Goal: Task Accomplishment & Management: Manage account settings

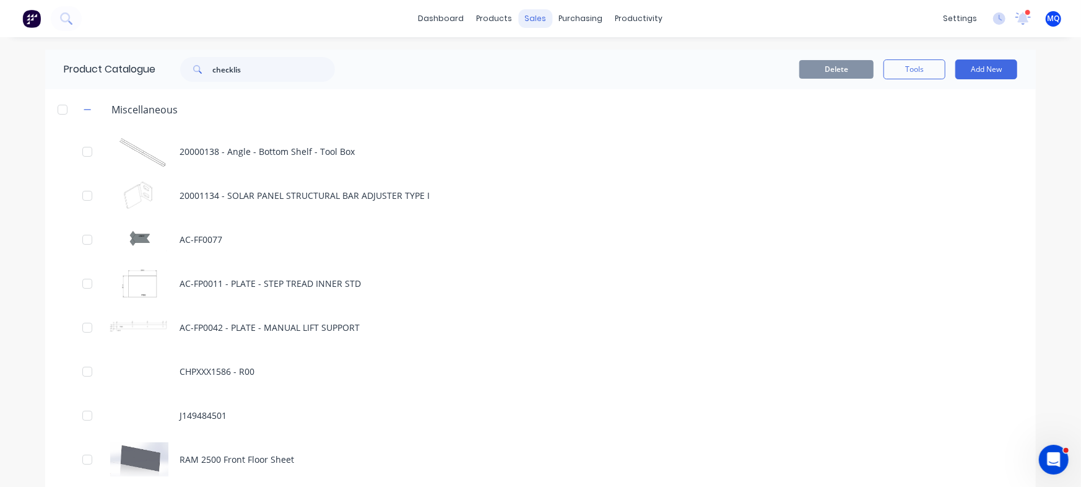
click at [524, 15] on div "sales" at bounding box center [536, 18] width 34 height 19
click at [537, 56] on icon at bounding box center [533, 59] width 11 height 11
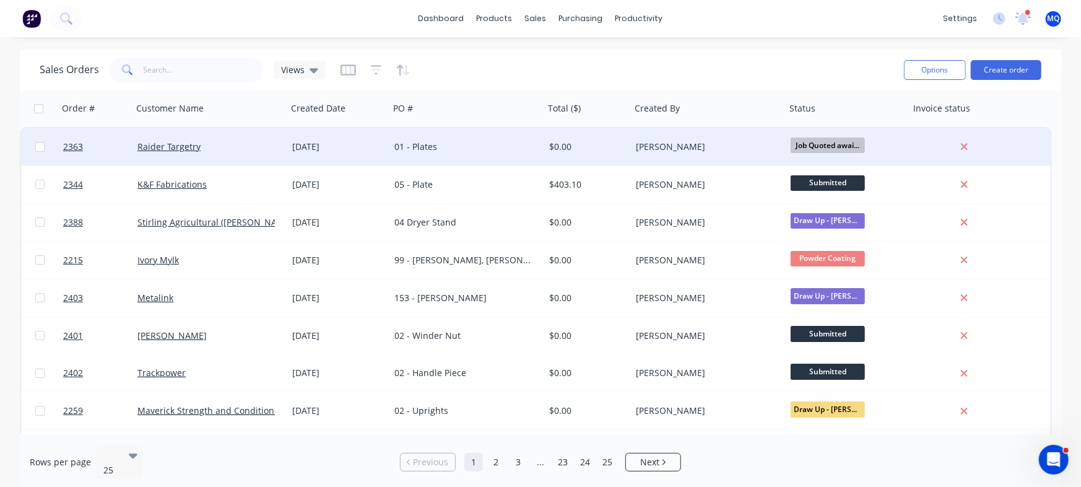
click at [378, 152] on div "[DATE]" at bounding box center [338, 147] width 92 height 12
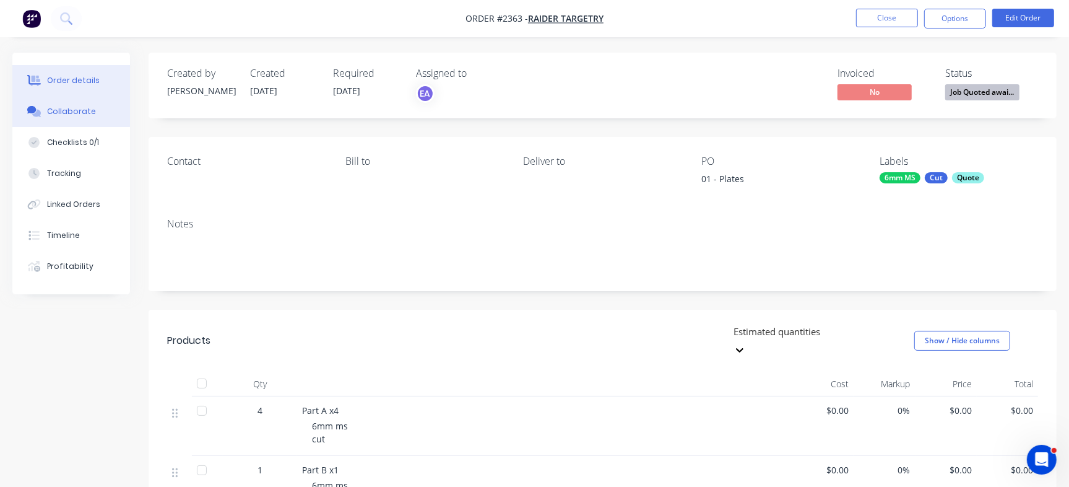
click at [79, 103] on button "Collaborate" at bounding box center [71, 111] width 118 height 31
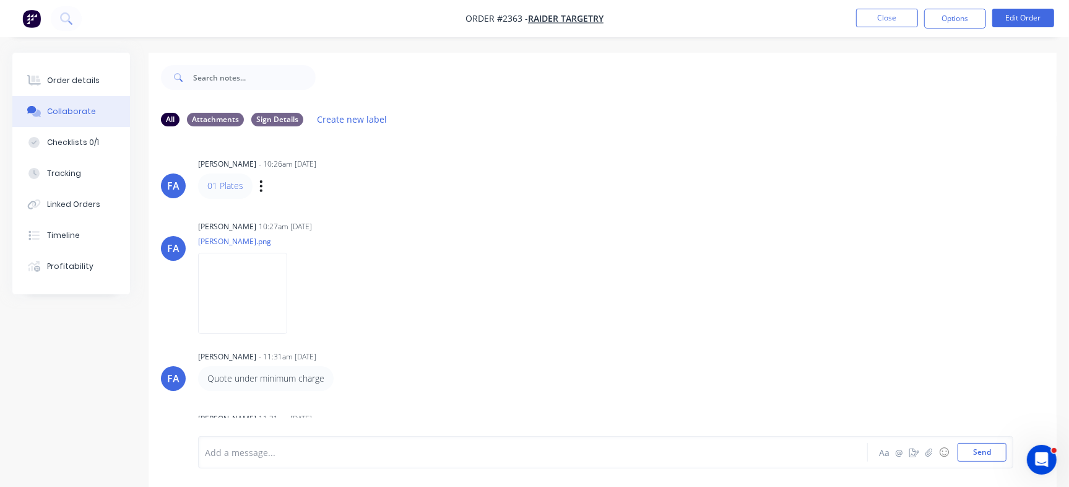
click at [263, 188] on div "Labels Edit Delete" at bounding box center [262, 186] width 7 height 18
click at [262, 186] on icon "button" at bounding box center [261, 186] width 4 height 14
click at [297, 214] on button "Edit" at bounding box center [306, 208] width 78 height 20
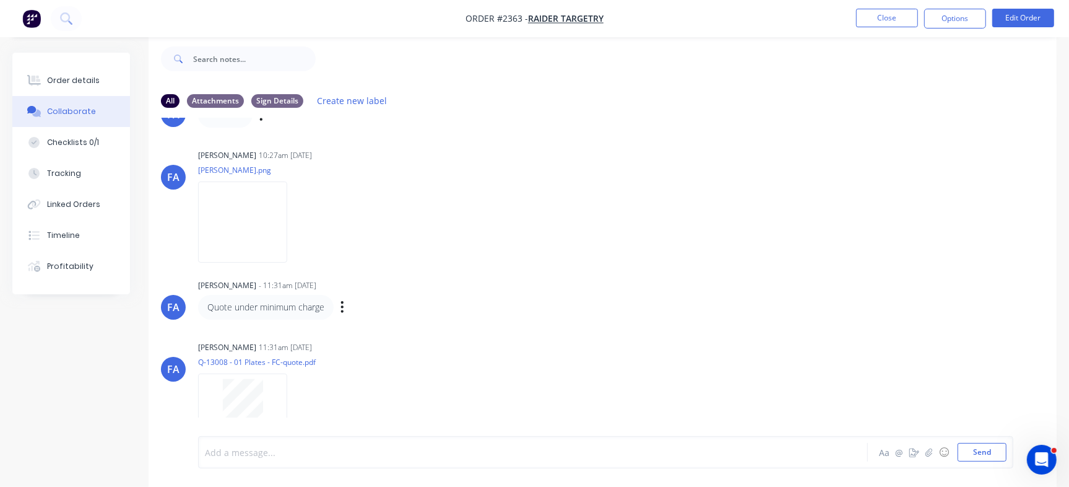
scroll to position [95, 0]
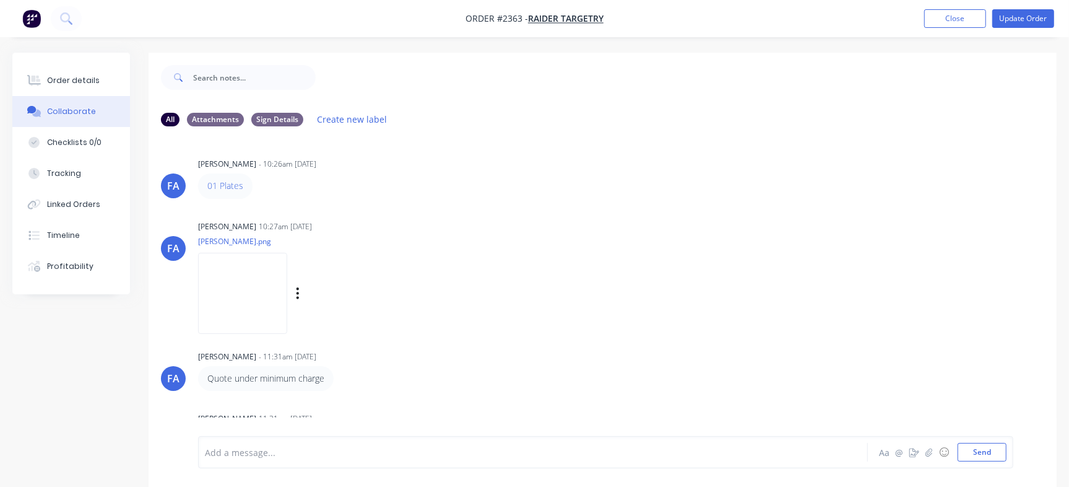
drag, startPoint x: 0, startPoint y: 0, endPoint x: 299, endPoint y: 299, distance: 422.9
click at [287, 299] on img at bounding box center [242, 293] width 89 height 81
click at [98, 150] on button "Checklists 0/0" at bounding box center [71, 142] width 118 height 31
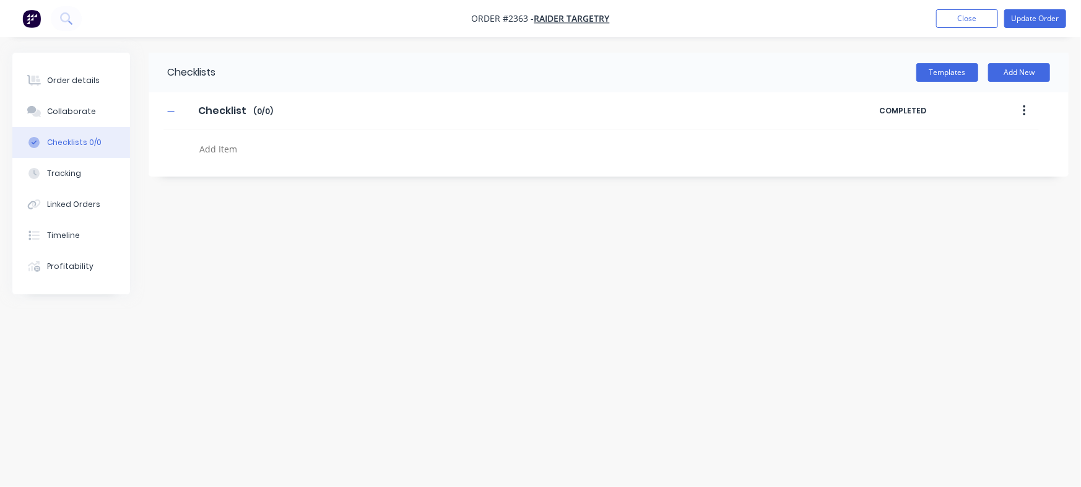
click at [257, 146] on textarea at bounding box center [475, 149] width 563 height 18
paste textarea "QU-1444"
type textarea "x"
type textarea "QU-1444"
type textarea "x"
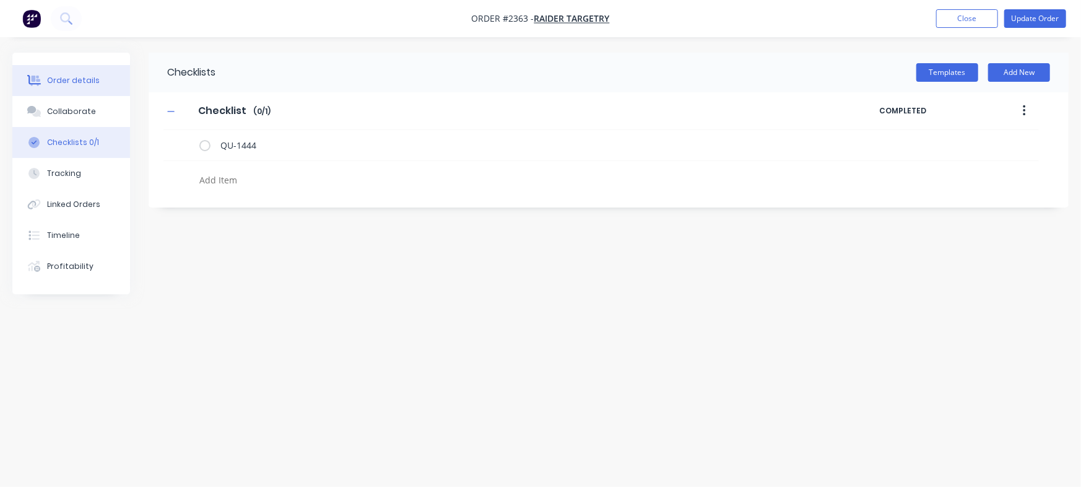
type textarea "x"
click at [95, 67] on button "Order details" at bounding box center [71, 80] width 118 height 31
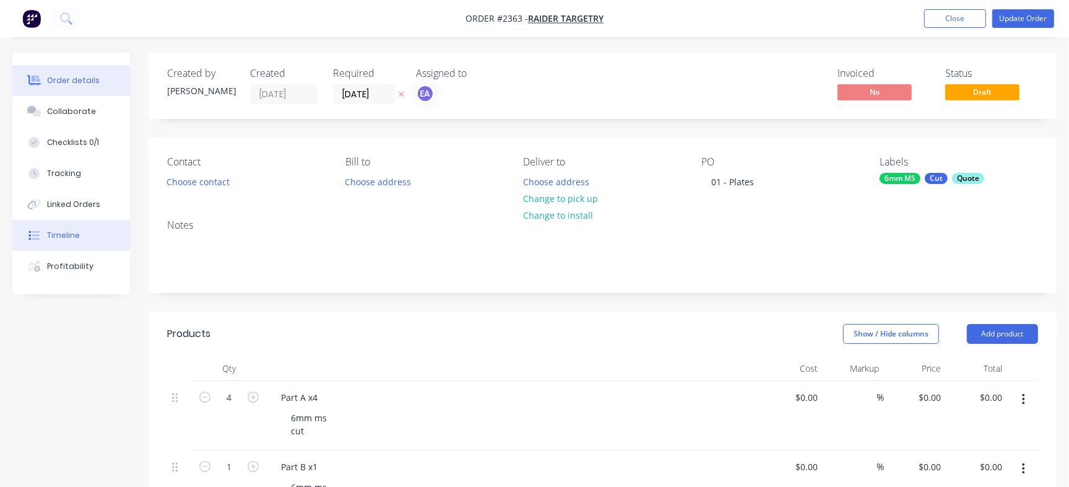
click at [74, 239] on div "Timeline" at bounding box center [63, 235] width 33 height 11
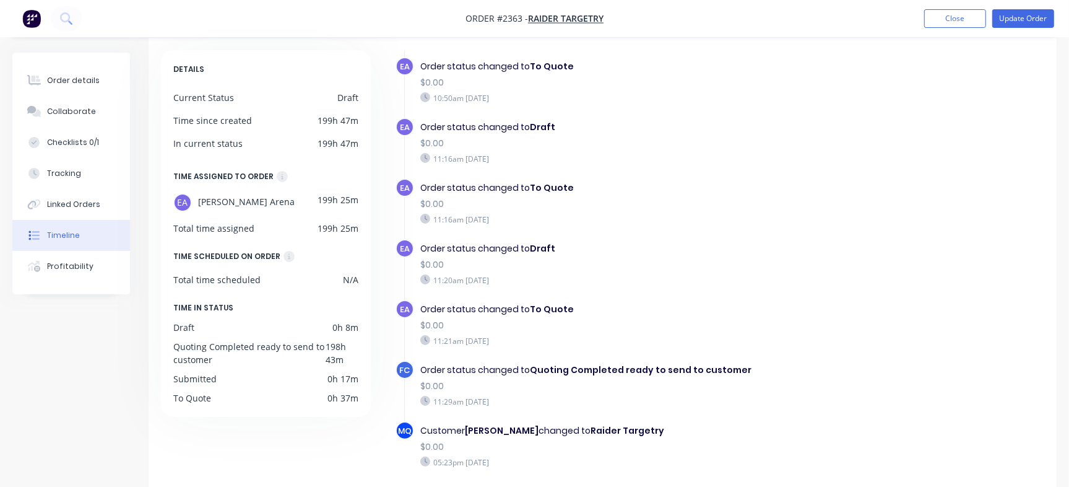
scroll to position [99, 0]
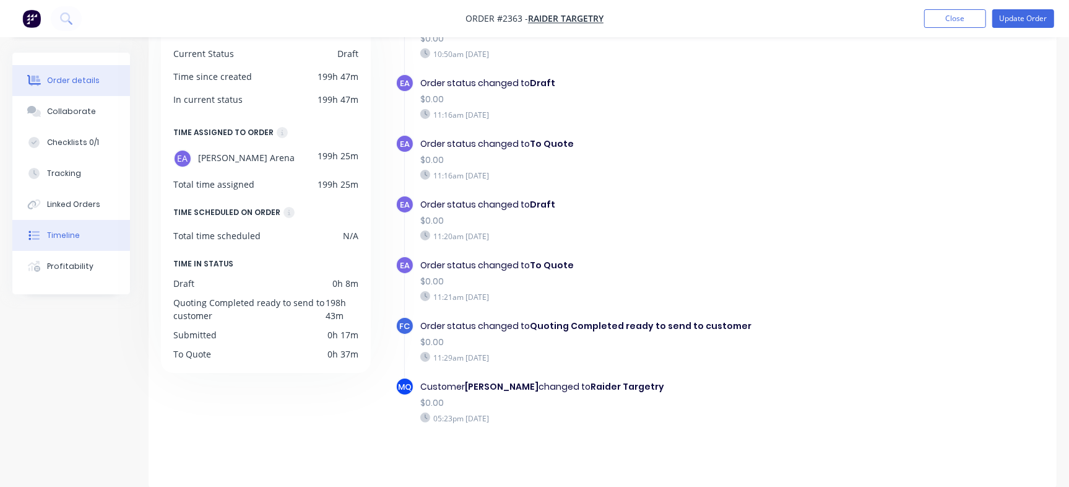
click at [89, 86] on button "Order details" at bounding box center [71, 80] width 118 height 31
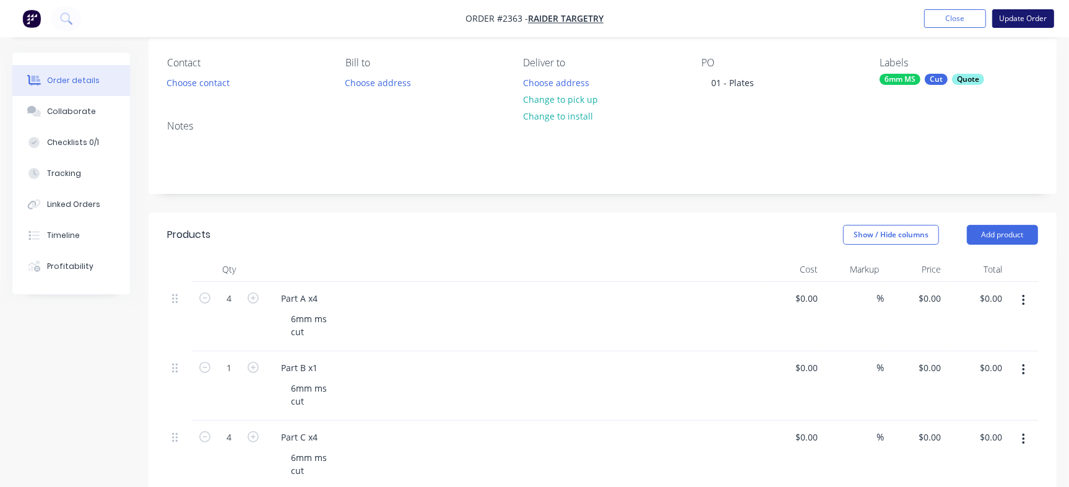
click at [1036, 22] on button "Update Order" at bounding box center [1023, 18] width 62 height 19
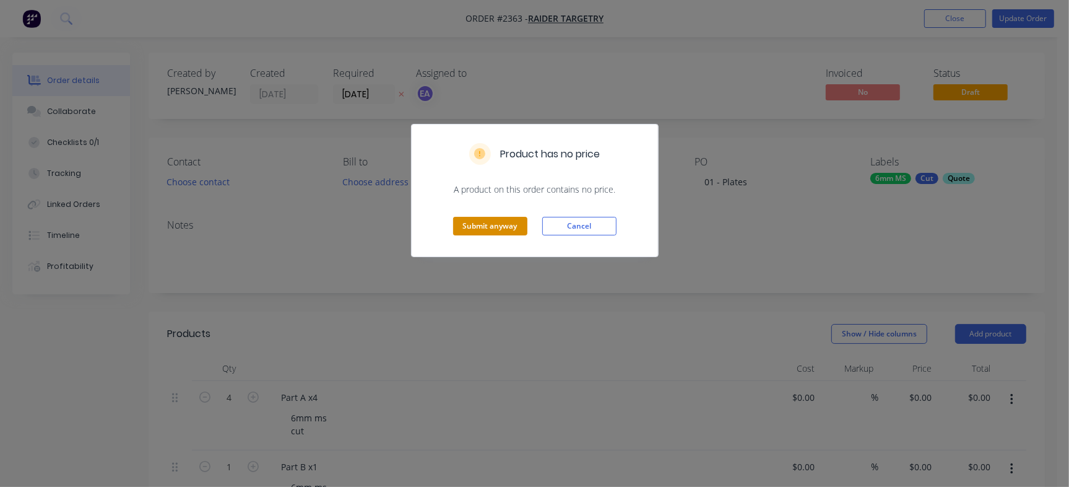
click at [488, 226] on button "Submit anyway" at bounding box center [490, 226] width 74 height 19
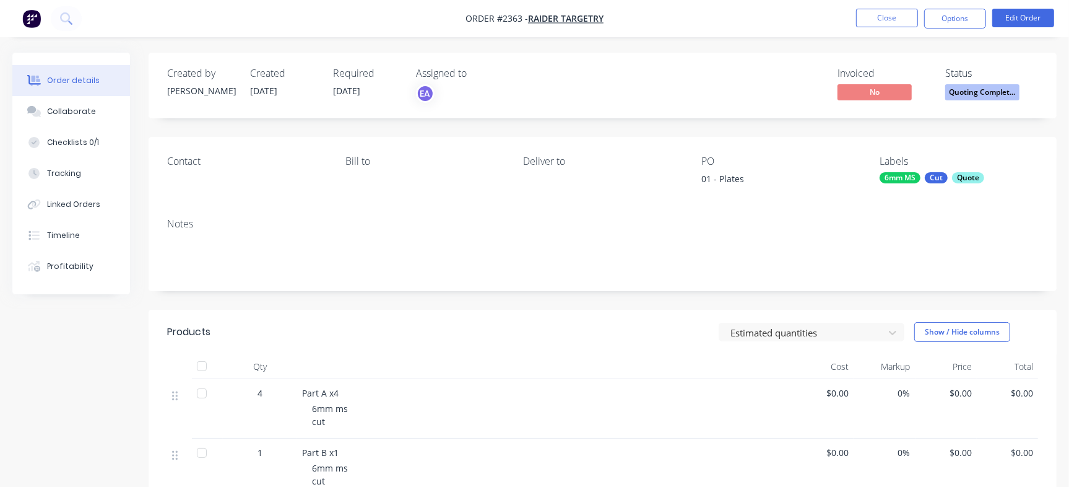
click at [984, 87] on span "Quoting Complet..." at bounding box center [982, 91] width 74 height 15
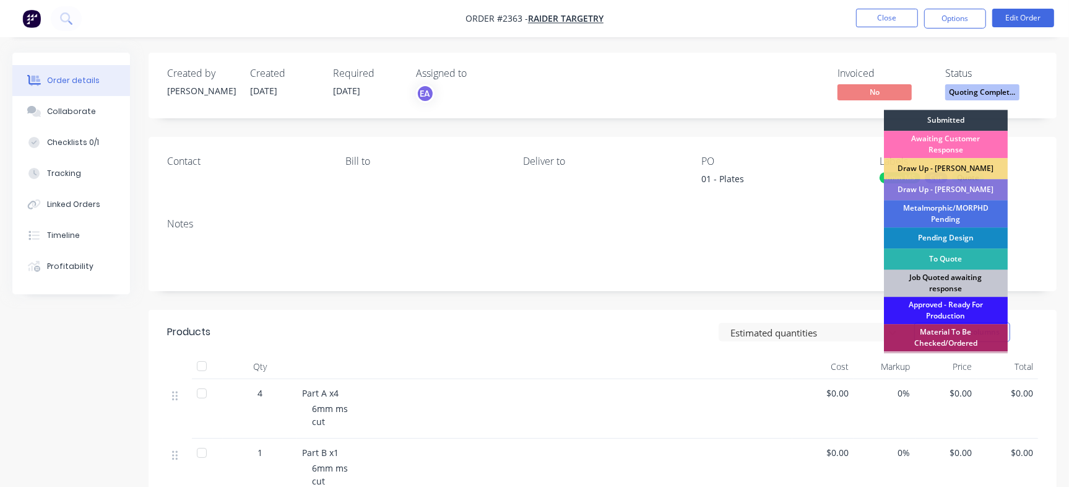
click at [954, 284] on div "Job Quoted awaiting response" at bounding box center [946, 282] width 124 height 27
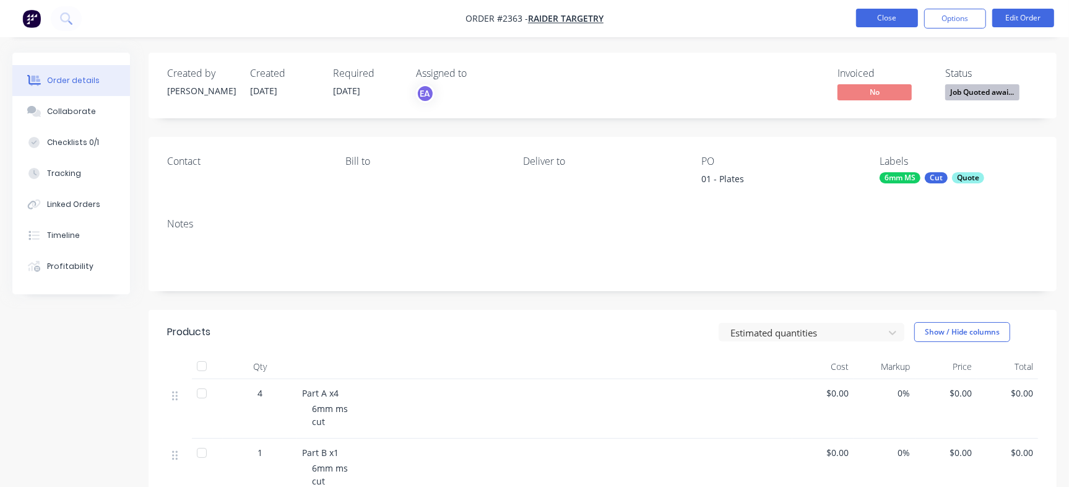
click at [895, 11] on button "Close" at bounding box center [887, 18] width 62 height 19
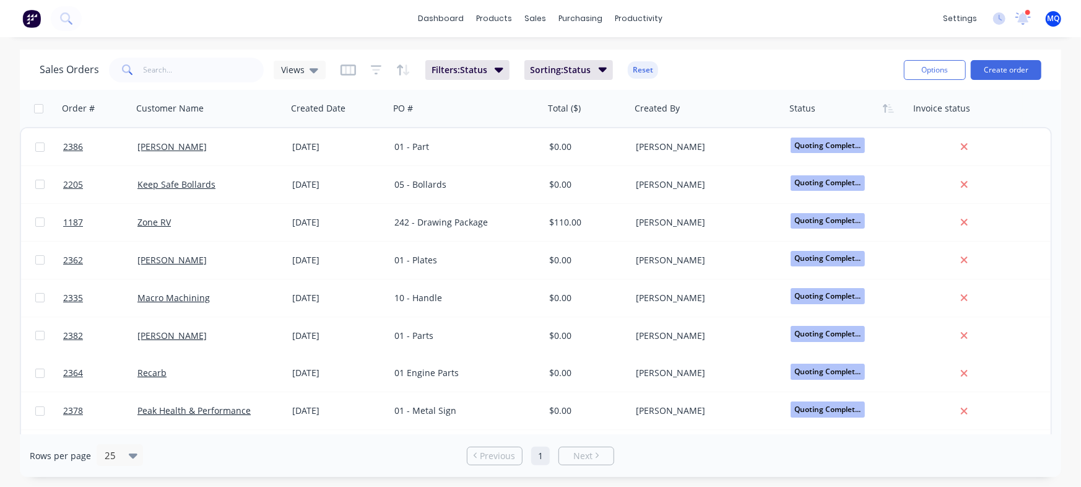
drag, startPoint x: 303, startPoint y: 67, endPoint x: 317, endPoint y: 87, distance: 24.0
click at [317, 87] on div "Sales Orders Views Filters: Status Sorting: Status Reset Options Create order" at bounding box center [540, 70] width 1041 height 40
click at [319, 70] on div "Views" at bounding box center [300, 70] width 52 height 19
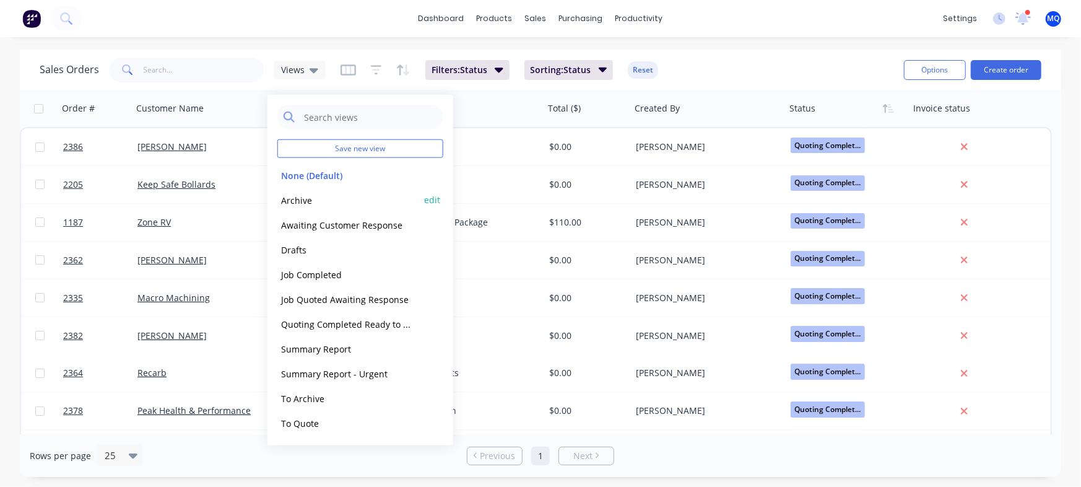
click at [301, 201] on button "Archive" at bounding box center [347, 200] width 141 height 14
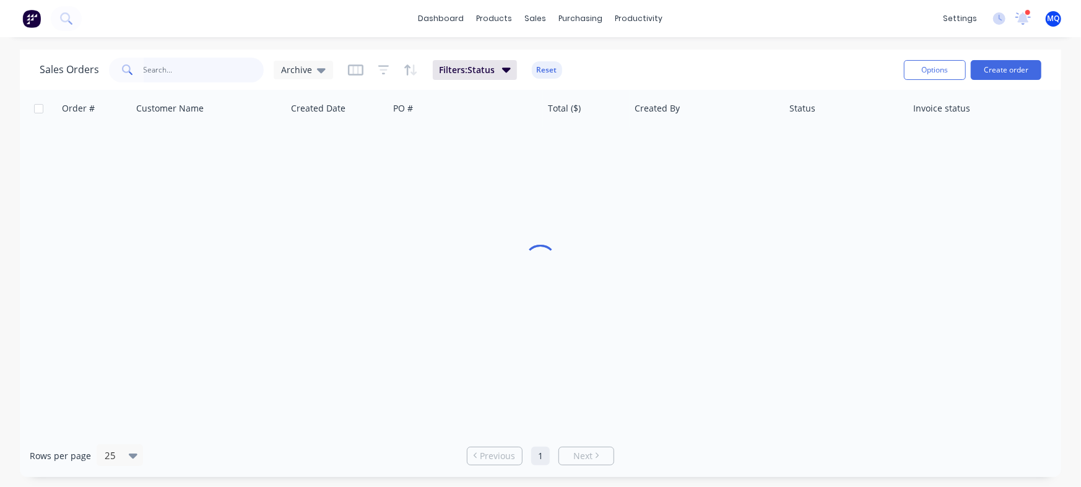
click at [204, 67] on input "text" at bounding box center [204, 70] width 121 height 25
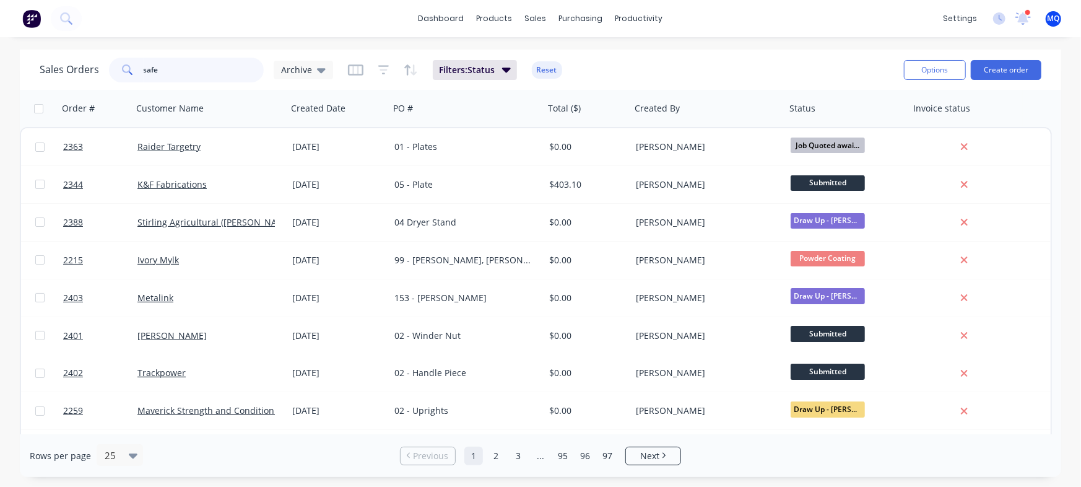
type input "safe"
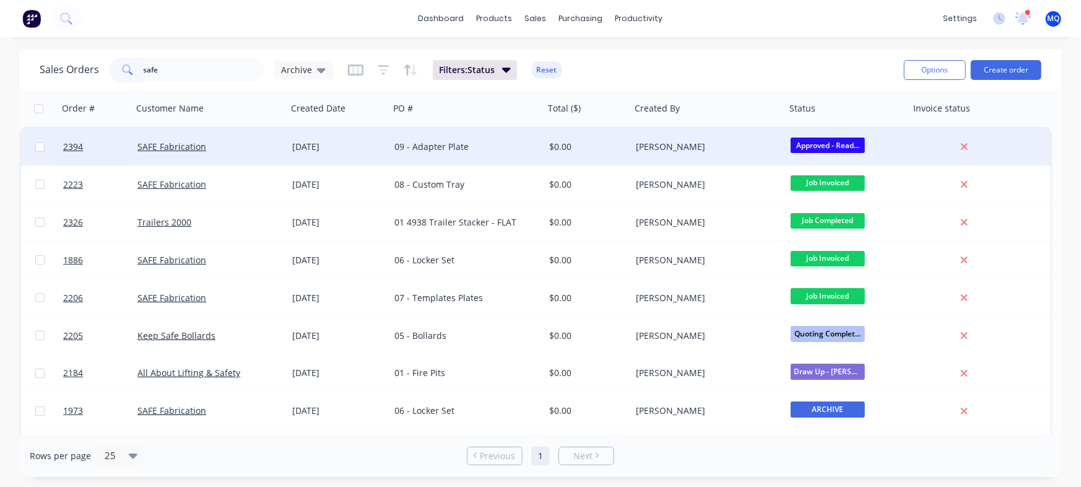
click at [396, 147] on div "09 - Adapter Plate" at bounding box center [462, 147] width 137 height 12
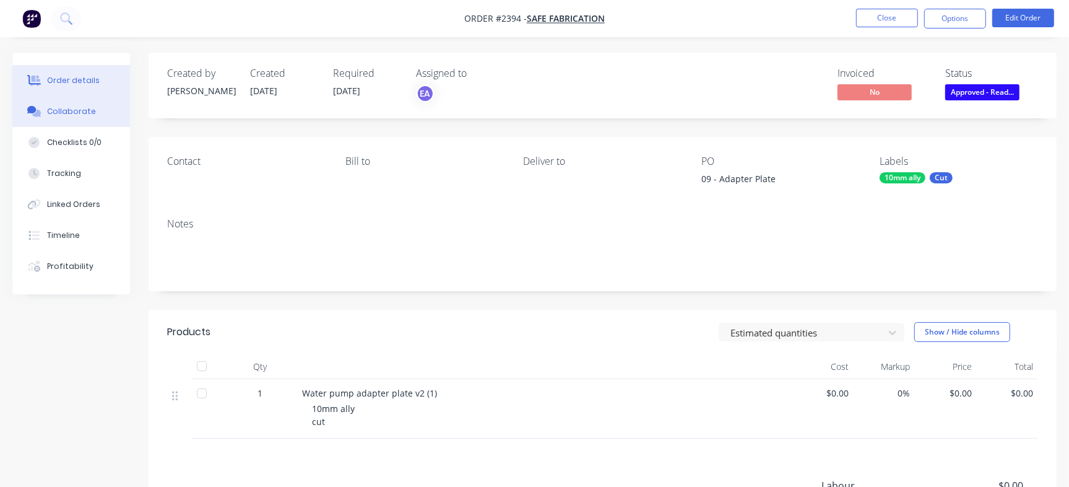
click at [62, 121] on button "Collaborate" at bounding box center [71, 111] width 118 height 31
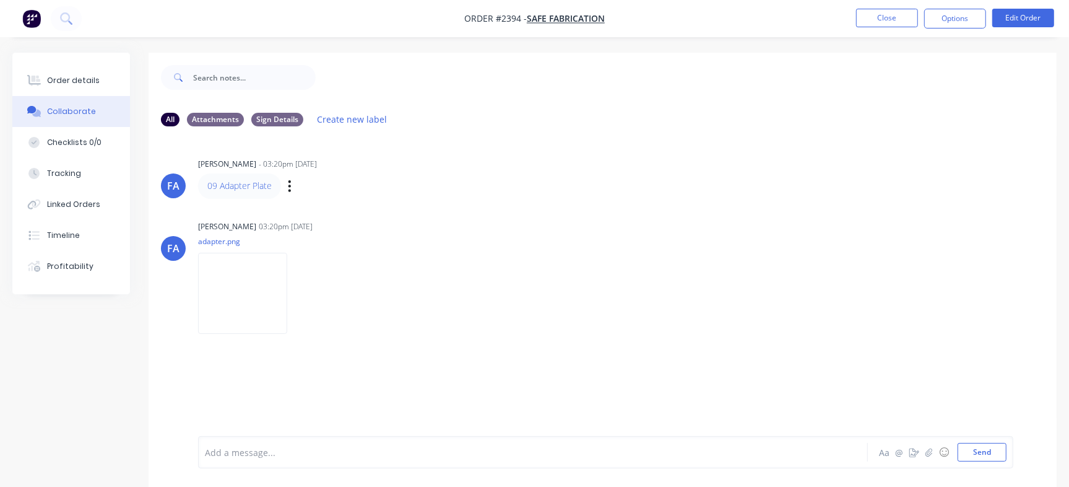
scroll to position [19, 0]
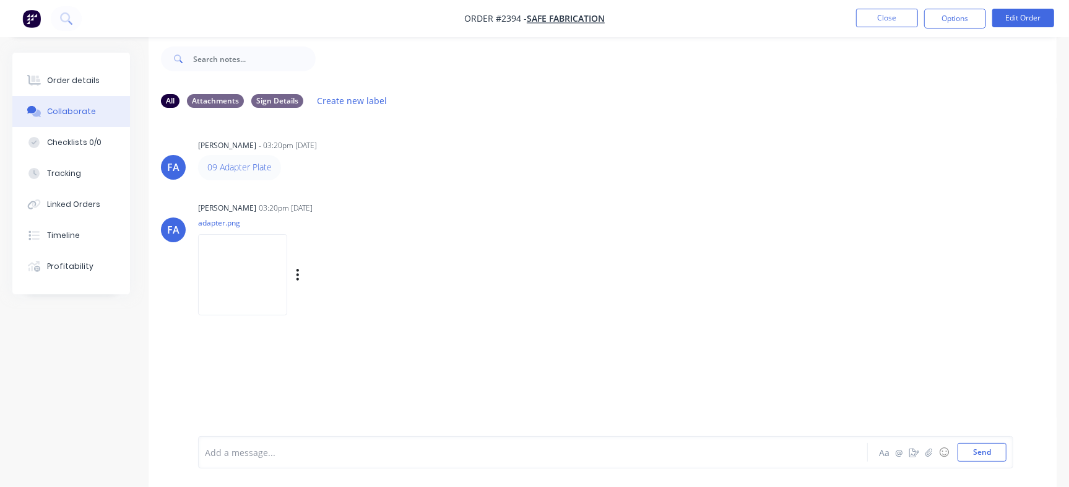
click at [287, 285] on img at bounding box center [242, 274] width 89 height 81
click at [80, 233] on button "Timeline" at bounding box center [71, 235] width 118 height 31
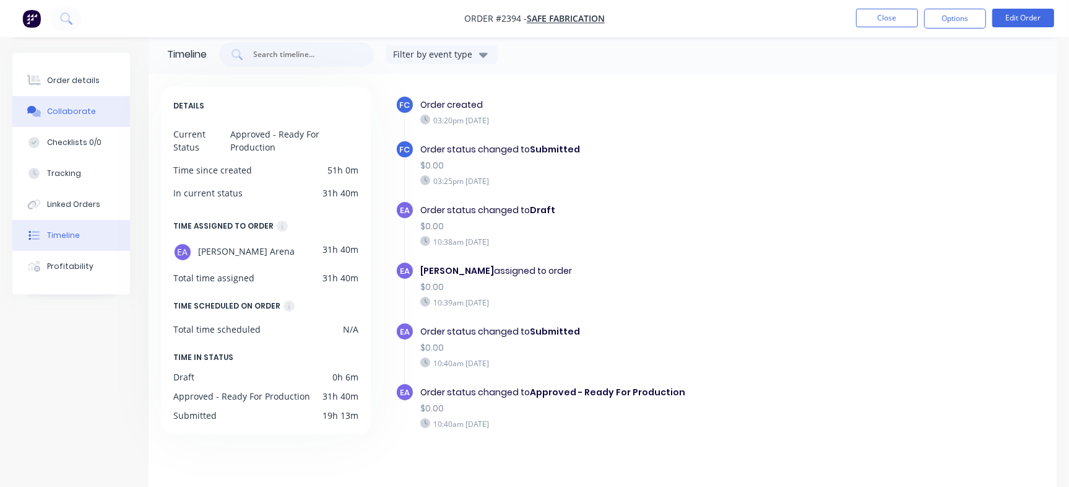
click at [58, 115] on div "Collaborate" at bounding box center [71, 111] width 49 height 11
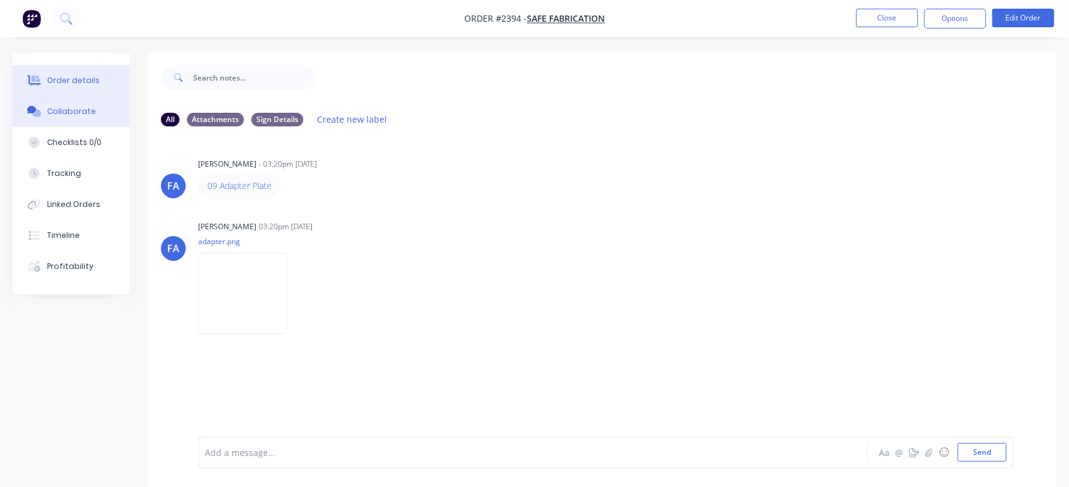
click at [85, 75] on div "Order details" at bounding box center [73, 80] width 53 height 11
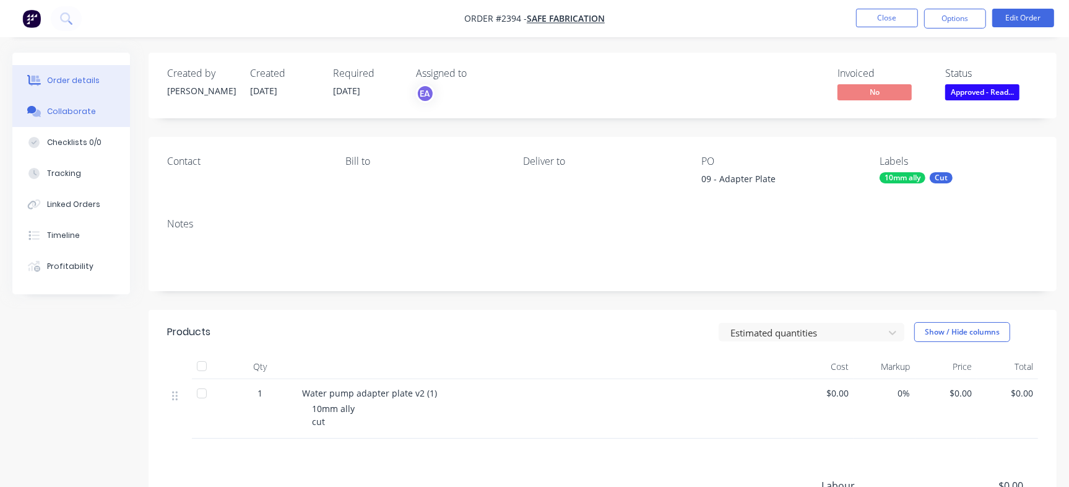
click at [106, 121] on button "Collaborate" at bounding box center [71, 111] width 118 height 31
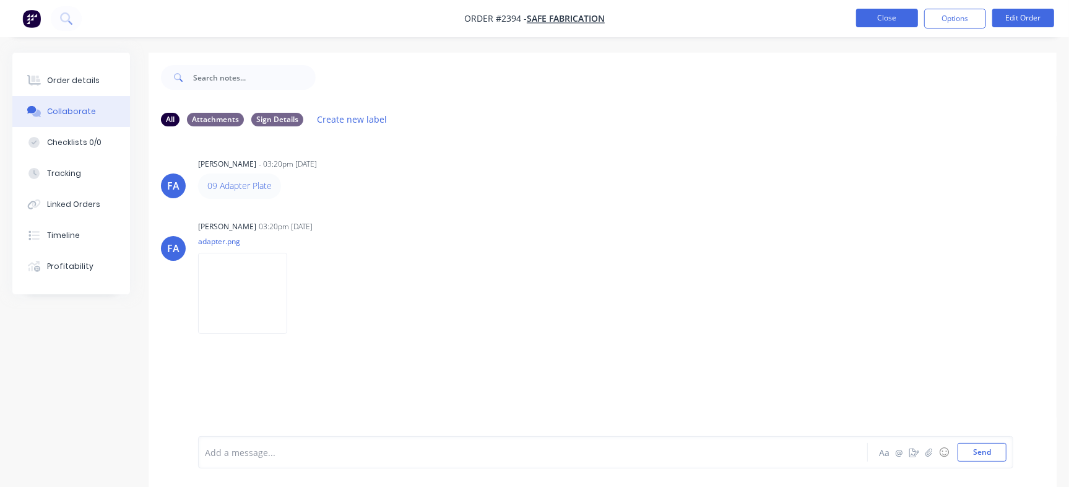
click at [890, 16] on button "Close" at bounding box center [887, 18] width 62 height 19
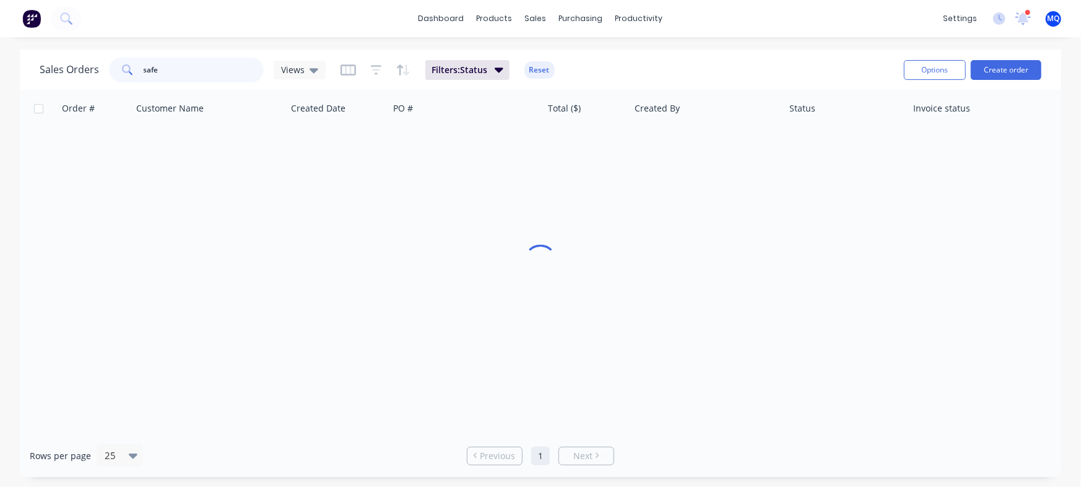
click at [175, 73] on input "safe" at bounding box center [204, 70] width 121 height 25
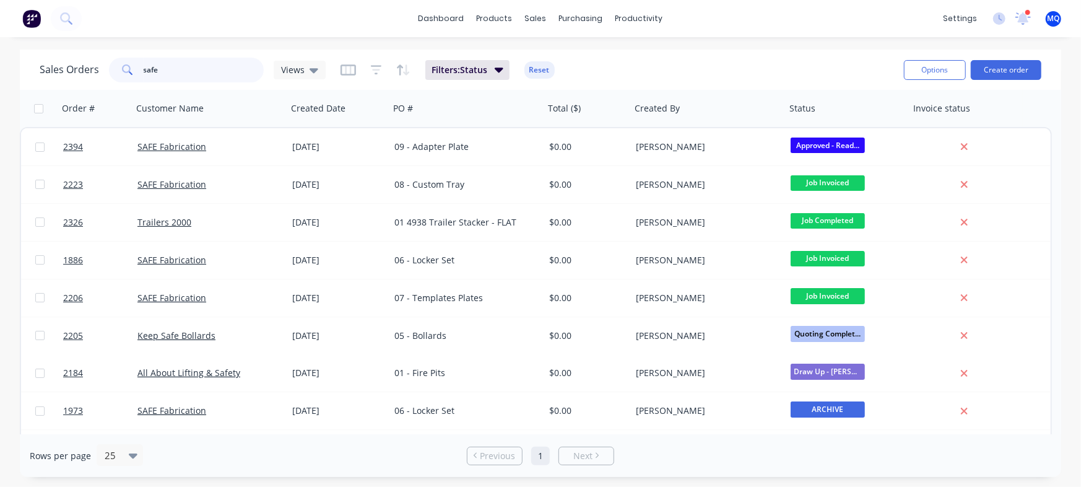
type input "r"
type input "precision"
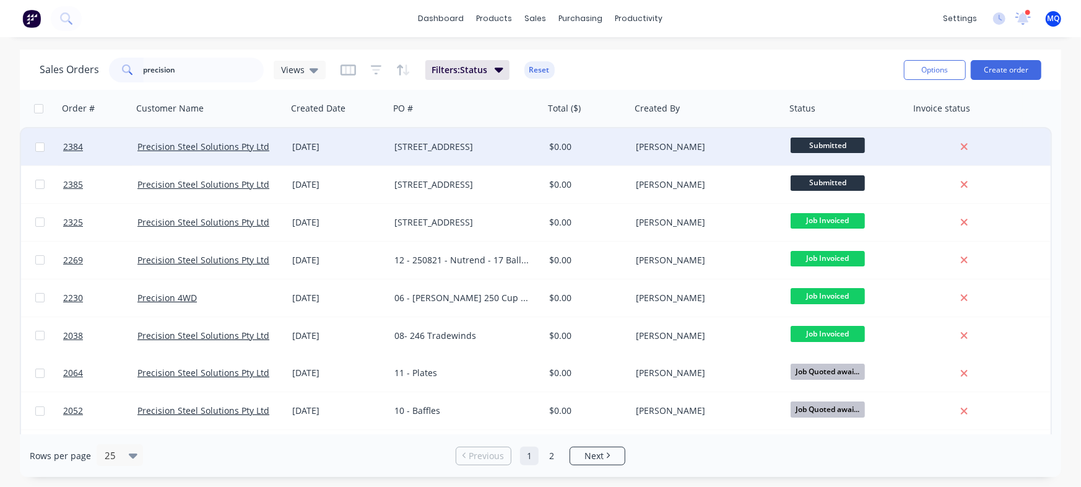
click at [433, 155] on div "[STREET_ADDRESS]" at bounding box center [466, 146] width 155 height 37
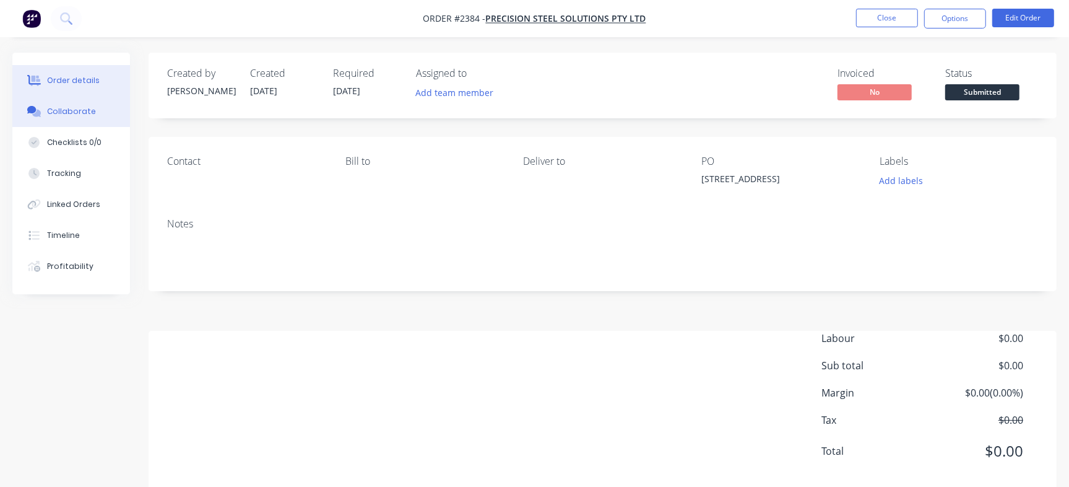
click at [111, 125] on button "Collaborate" at bounding box center [71, 111] width 118 height 31
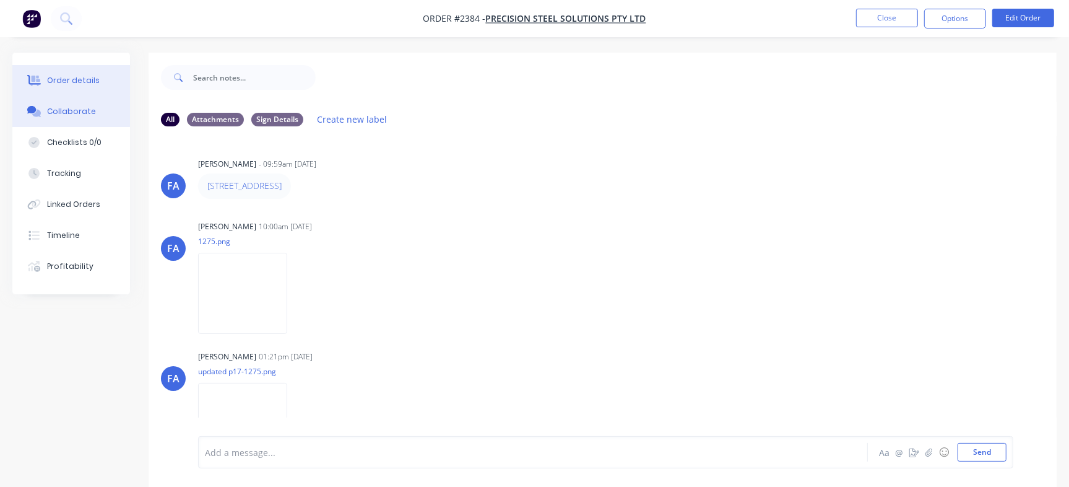
click at [98, 89] on button "Order details" at bounding box center [71, 80] width 118 height 31
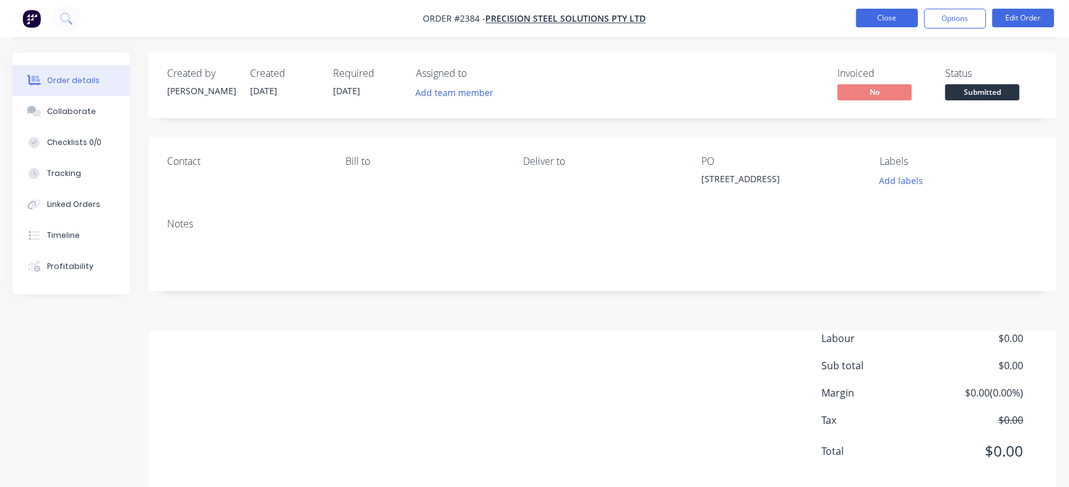
click at [872, 20] on button "Close" at bounding box center [887, 18] width 62 height 19
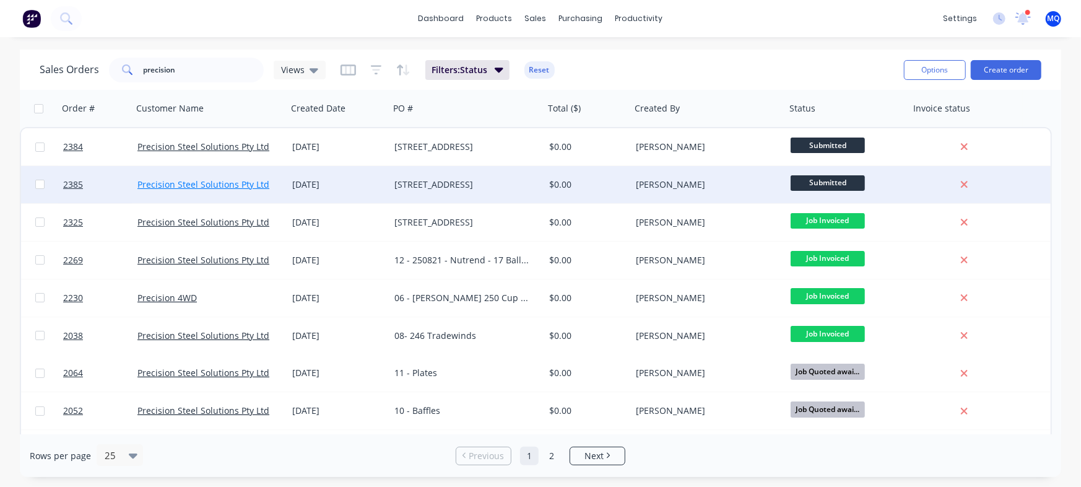
click at [259, 186] on link "Precision Steel Solutions Pty Ltd" at bounding box center [203, 184] width 132 height 12
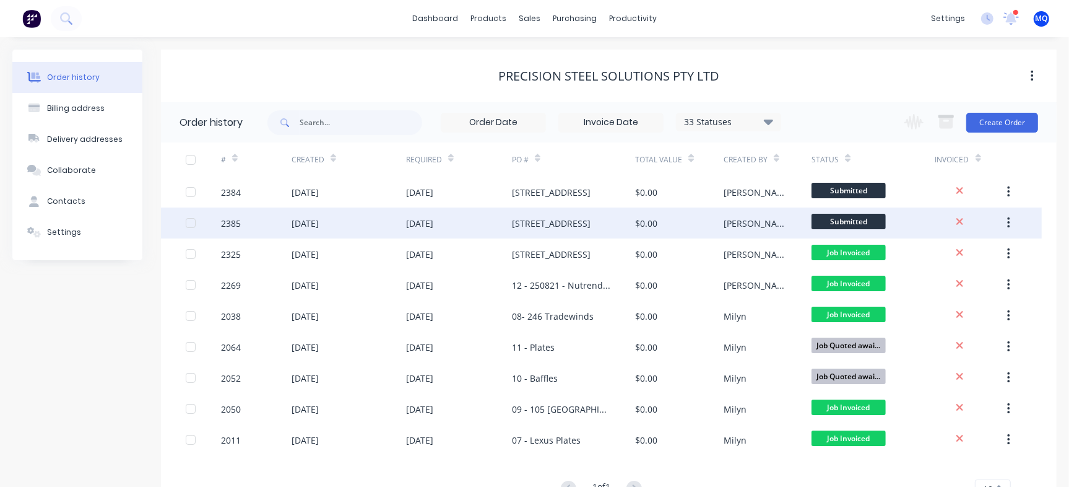
click at [630, 236] on div "[STREET_ADDRESS]" at bounding box center [573, 222] width 123 height 31
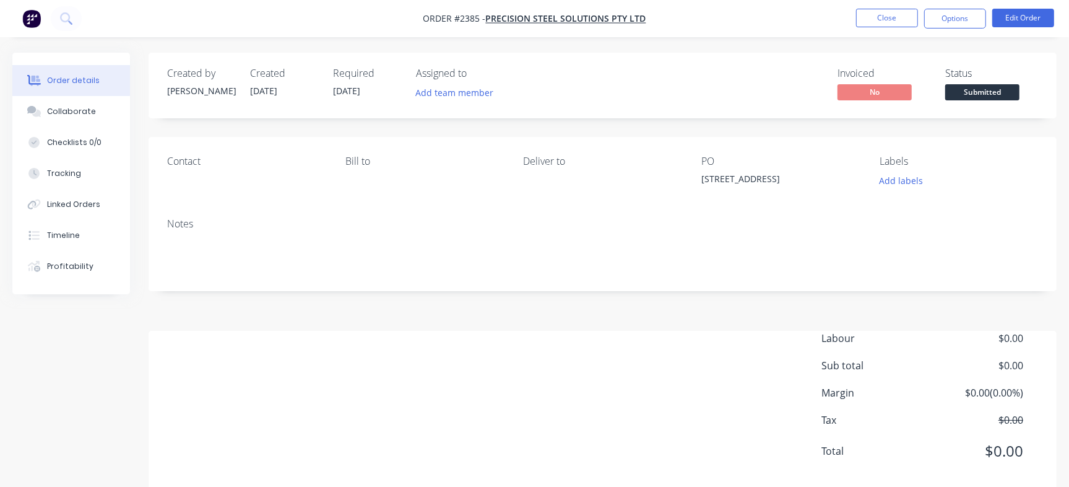
click at [724, 86] on div "Invoiced No Status Submitted" at bounding box center [789, 85] width 498 height 36
click at [77, 114] on div "Collaborate" at bounding box center [71, 111] width 49 height 11
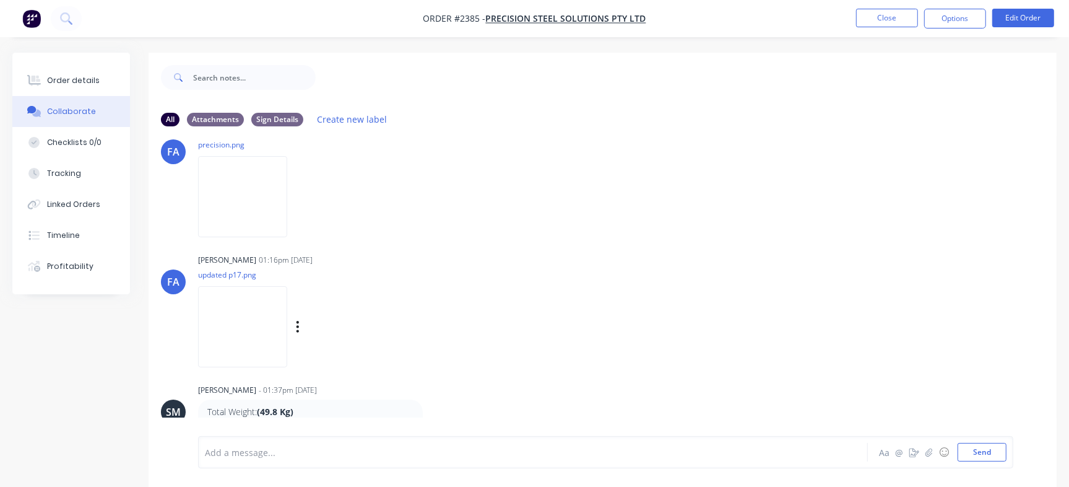
scroll to position [19, 0]
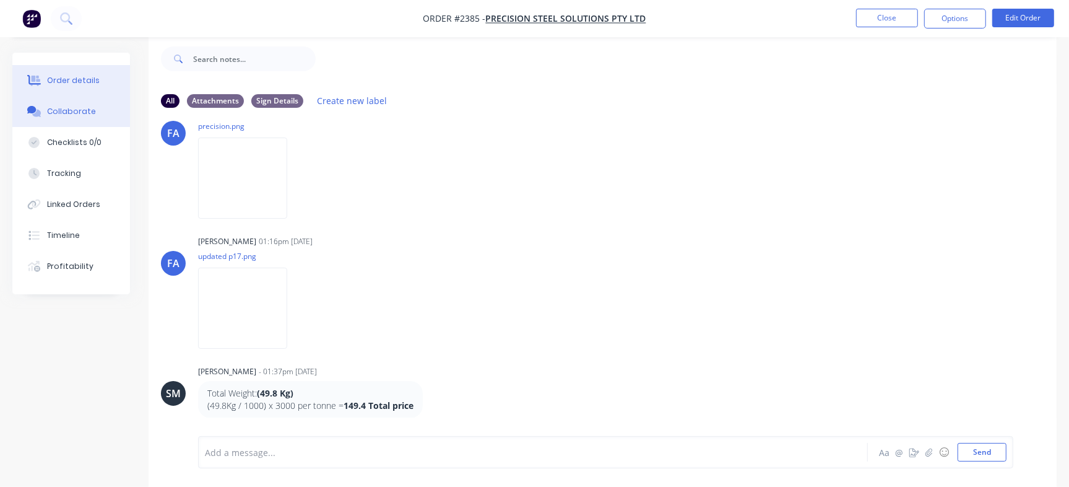
click at [71, 82] on div "Order details" at bounding box center [73, 80] width 53 height 11
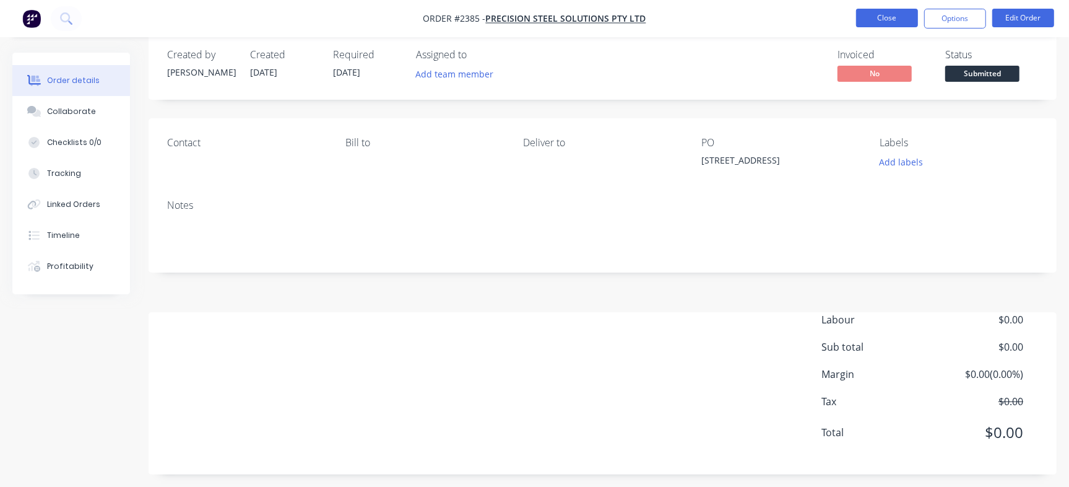
click at [888, 16] on button "Close" at bounding box center [887, 18] width 62 height 19
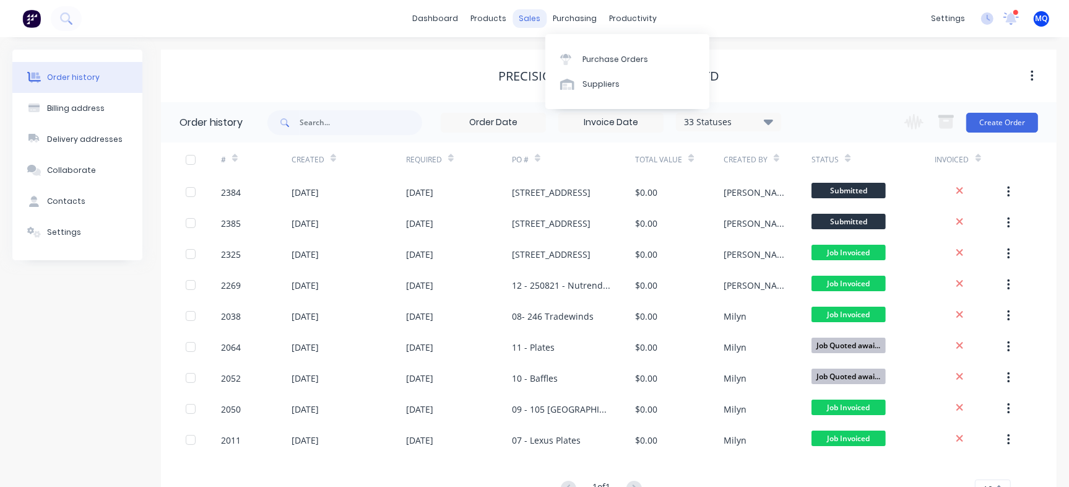
click at [525, 27] on div "sales" at bounding box center [530, 18] width 34 height 19
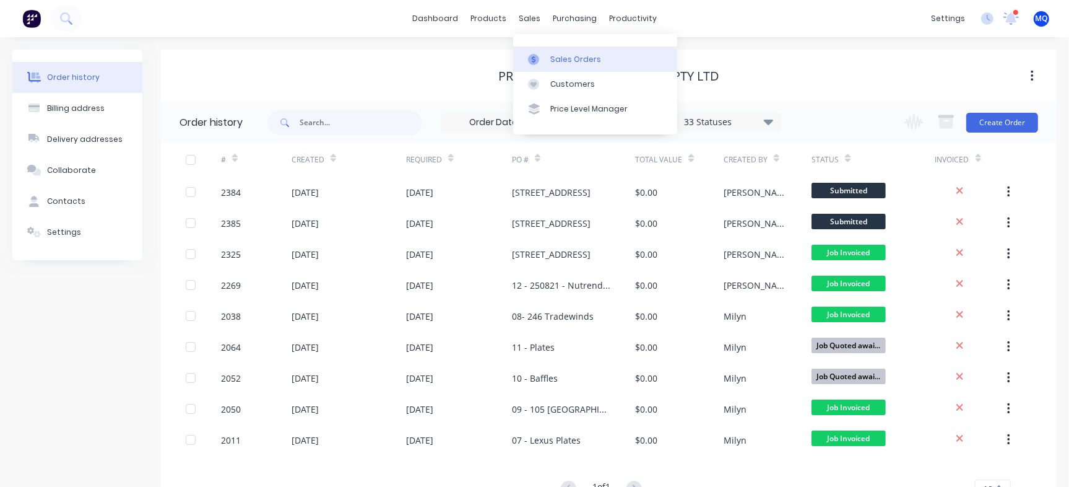
click at [555, 66] on link "Sales Orders" at bounding box center [595, 58] width 164 height 25
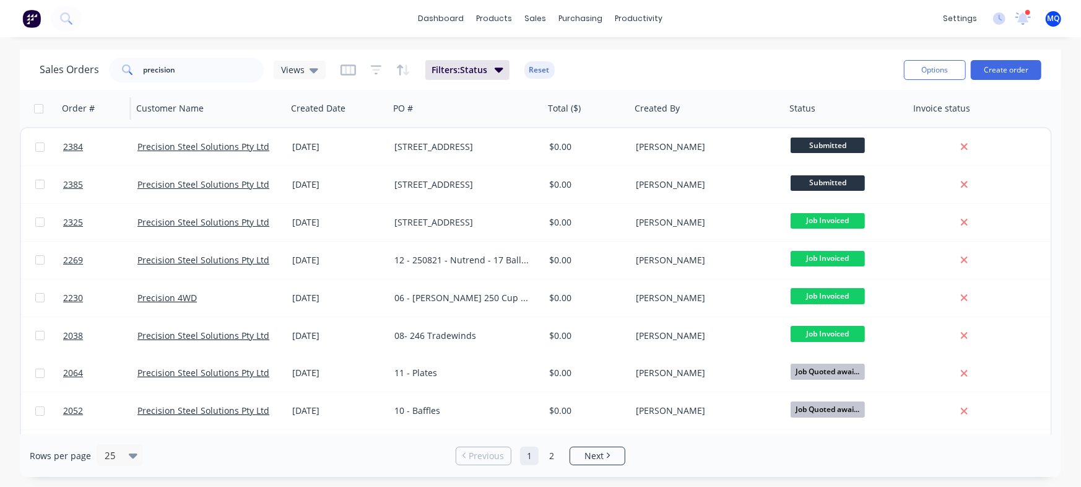
click at [30, 69] on div "Sales Orders precision Views Filters: Status Reset Options Create order" at bounding box center [540, 70] width 1041 height 40
click at [204, 68] on input "precision" at bounding box center [204, 70] width 121 height 25
drag, startPoint x: 214, startPoint y: 66, endPoint x: 0, endPoint y: 4, distance: 222.4
click at [0, 22] on div "dashboard products sales purchasing productivity dashboard products Product Cat…" at bounding box center [540, 243] width 1081 height 487
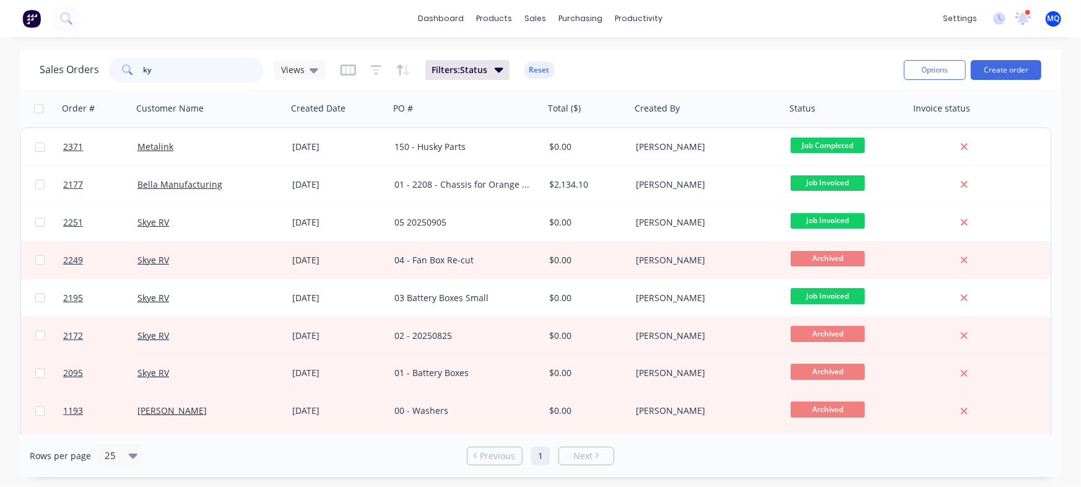
drag, startPoint x: 204, startPoint y: 73, endPoint x: 0, endPoint y: 53, distance: 205.3
click at [0, 53] on div "Sales Orders ky Views Filters: Status Reset Options Create order Order # Custom…" at bounding box center [540, 263] width 1081 height 427
type input "kai"
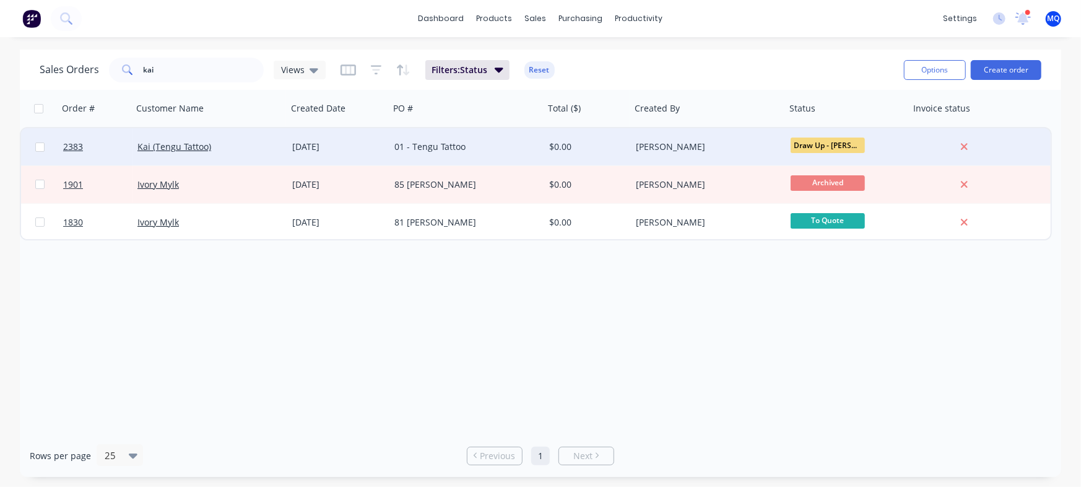
click at [338, 141] on div "[DATE]" at bounding box center [338, 147] width 92 height 12
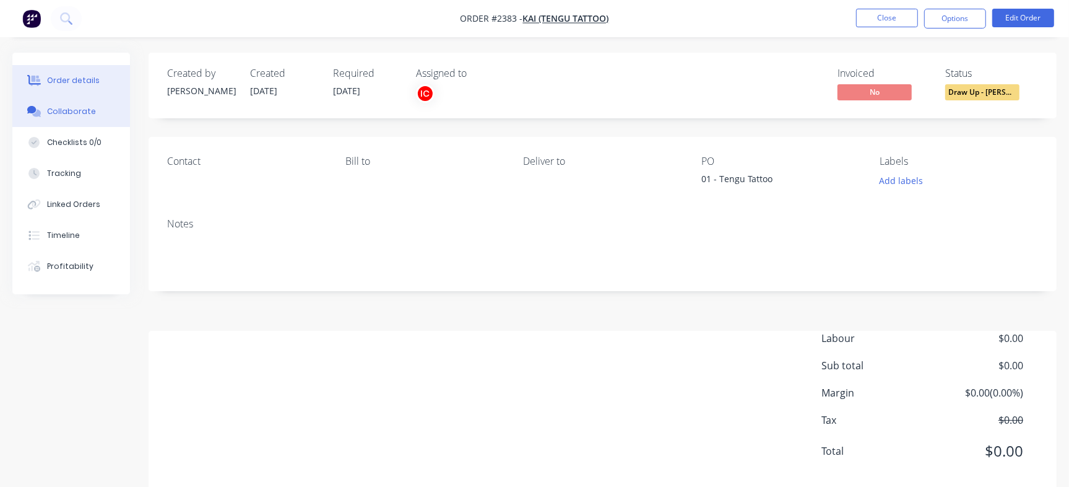
click at [96, 111] on button "Collaborate" at bounding box center [71, 111] width 118 height 31
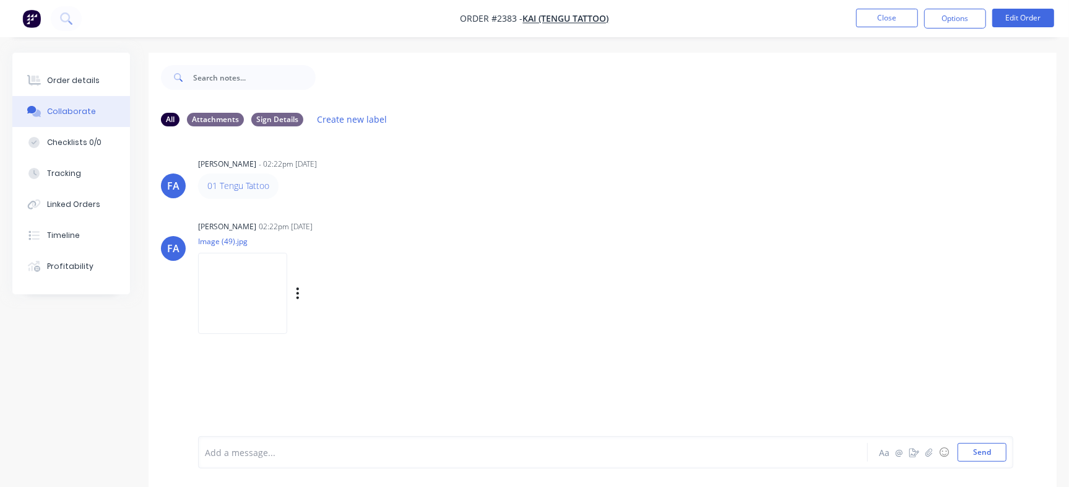
click at [214, 284] on img at bounding box center [242, 293] width 89 height 81
click at [286, 184] on icon "button" at bounding box center [287, 186] width 4 height 14
click at [303, 204] on button "Edit" at bounding box center [332, 208] width 78 height 20
